Goal: Check status

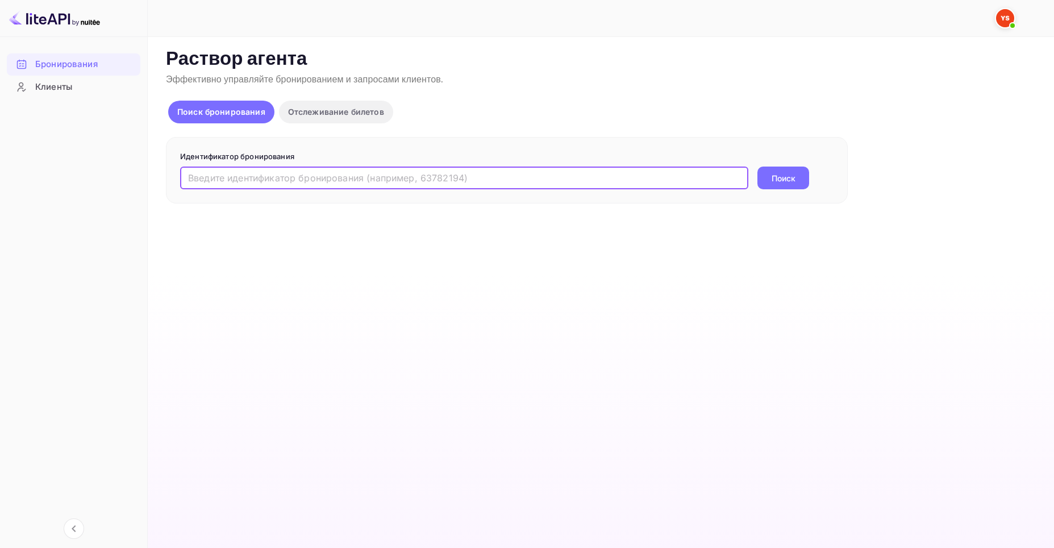
click at [190, 176] on input "text" at bounding box center [464, 177] width 568 height 23
paste input "9783004"
type input "9783004"
click at [793, 179] on ya-tr-span "Поиск" at bounding box center [783, 178] width 24 height 12
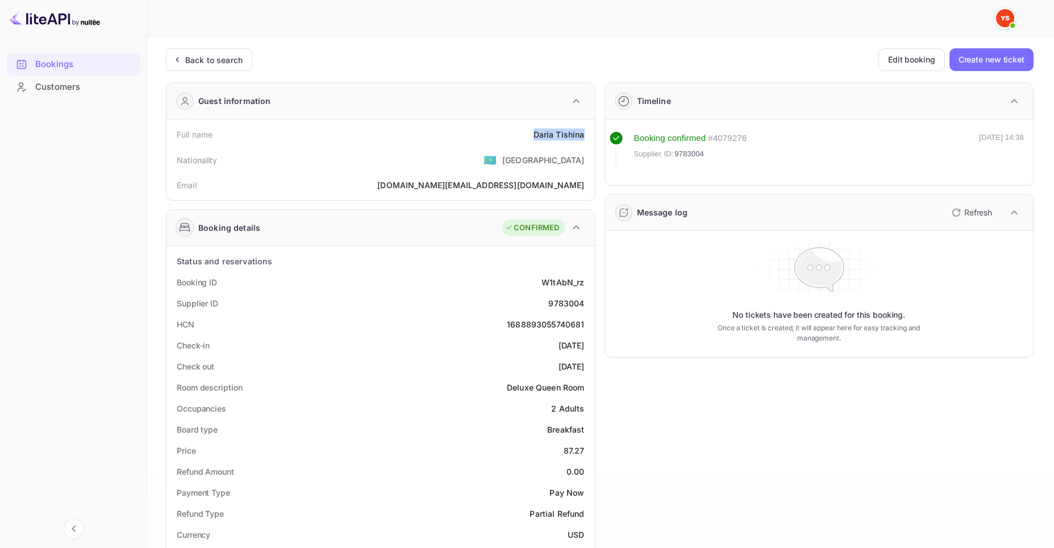
drag, startPoint x: 533, startPoint y: 136, endPoint x: 583, endPoint y: 136, distance: 49.4
click at [583, 136] on div "[PERSON_NAME]" at bounding box center [558, 134] width 51 height 12
copy div "[PERSON_NAME]"
drag, startPoint x: 565, startPoint y: 451, endPoint x: 584, endPoint y: 453, distance: 19.4
click at [584, 453] on div "87.27" at bounding box center [573, 450] width 21 height 12
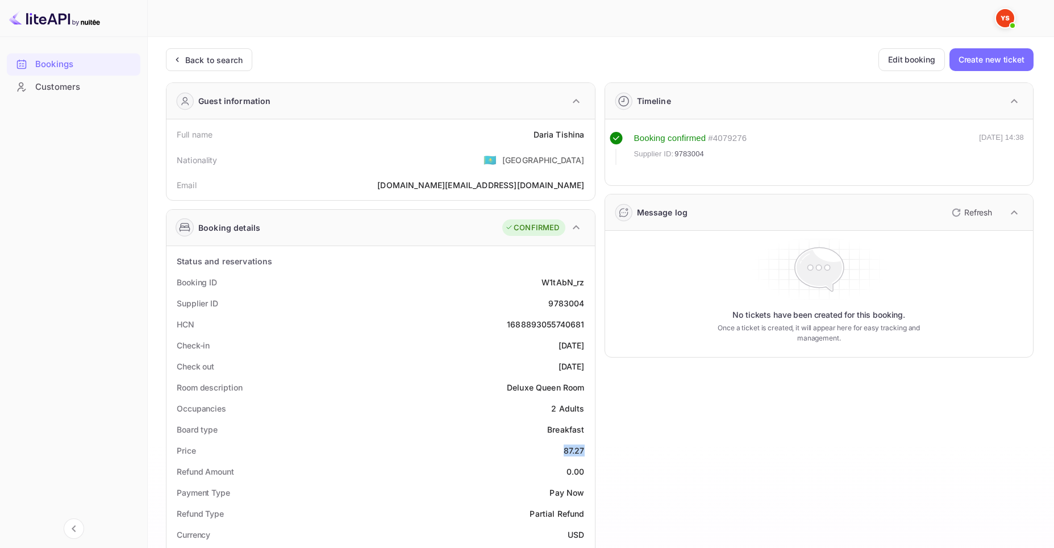
copy div "87.27"
drag, startPoint x: 568, startPoint y: 534, endPoint x: 590, endPoint y: 534, distance: 22.2
copy ya-tr-span "USD"
